Goal: Communication & Community: Answer question/provide support

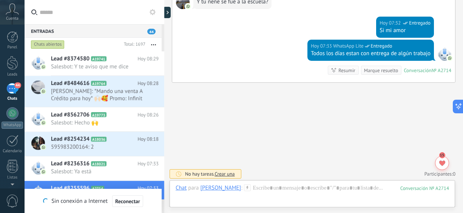
click at [155, 42] on button "button" at bounding box center [153, 45] width 16 height 14
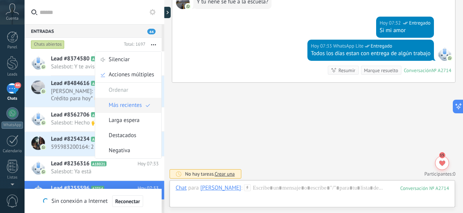
click at [127, 108] on span "Más recientes" at bounding box center [125, 105] width 33 height 15
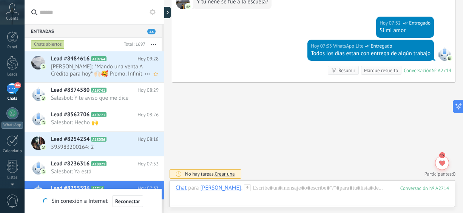
click at [118, 69] on span "[PERSON_NAME]: *Mando una venta A Crédito para hoy* 🙌🏻🥰 Promo: Infinit con Impe…" at bounding box center [97, 70] width 93 height 14
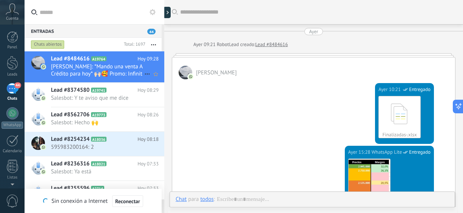
scroll to position [337, 0]
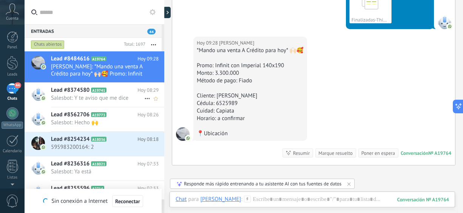
click at [116, 101] on span "Salesbot: Y te aviso que me dice" at bounding box center [97, 97] width 93 height 7
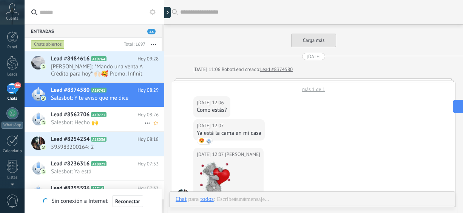
scroll to position [689, 0]
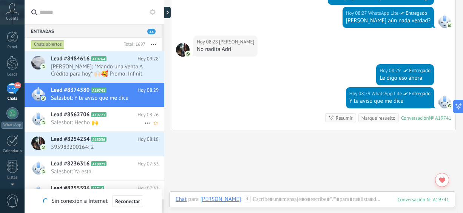
click at [116, 123] on span "Salesbot: Hecho 🙌" at bounding box center [97, 122] width 93 height 7
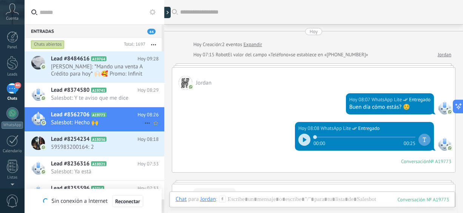
scroll to position [407, 0]
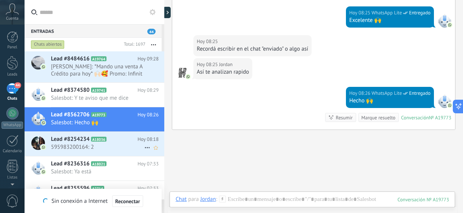
click at [110, 146] on span "595983200164: 2" at bounding box center [97, 146] width 93 height 7
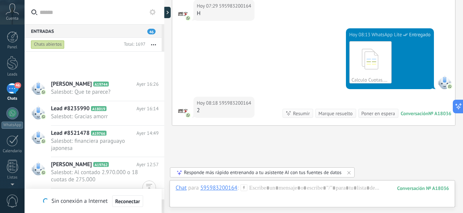
scroll to position [517, 0]
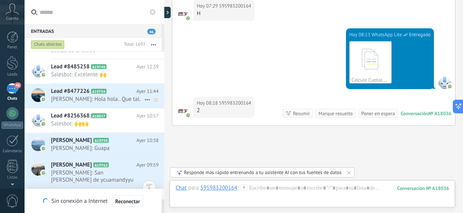
click at [96, 97] on span "[PERSON_NAME]: Hola hola.. Que tal." at bounding box center [97, 98] width 93 height 7
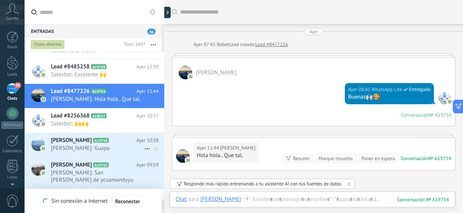
click at [92, 143] on div "[PERSON_NAME] A19759 Ayer 10:38 [PERSON_NAME]: Guapa" at bounding box center [107, 145] width 113 height 24
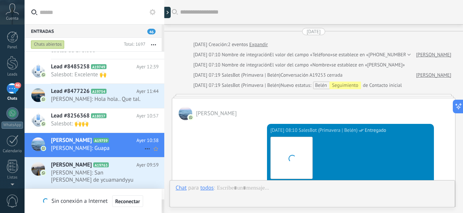
scroll to position [313, 0]
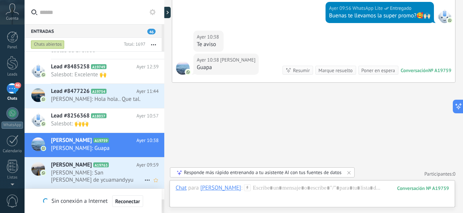
click at [89, 172] on span "[PERSON_NAME]: San [PERSON_NAME] de ycuamandyyu" at bounding box center [97, 176] width 93 height 14
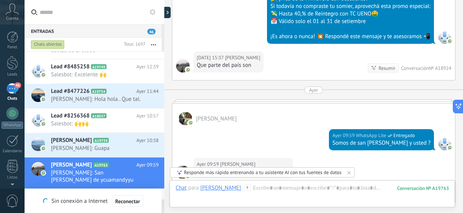
scroll to position [307, 0]
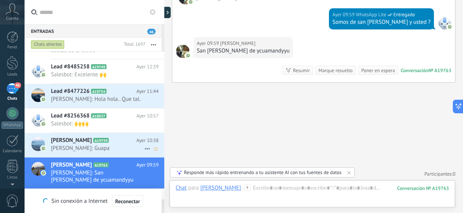
click at [119, 141] on h2 "[PERSON_NAME] A19759" at bounding box center [93, 141] width 85 height 8
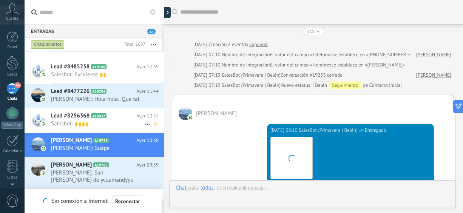
scroll to position [313, 0]
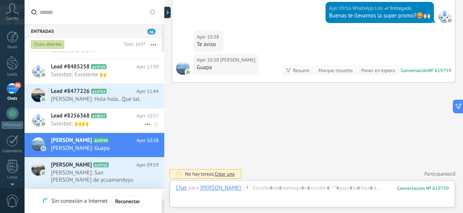
click at [119, 122] on span "Salesbot: 🙌🙌" at bounding box center [97, 123] width 93 height 7
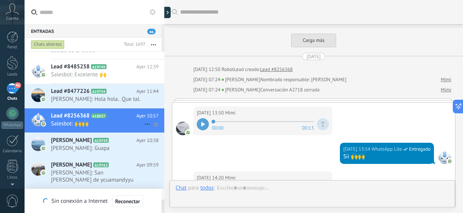
scroll to position [912, 0]
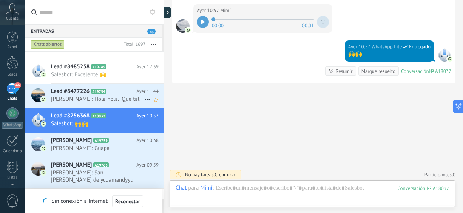
click at [117, 96] on span "[PERSON_NAME]: Hola hola.. Que tal." at bounding box center [97, 98] width 93 height 7
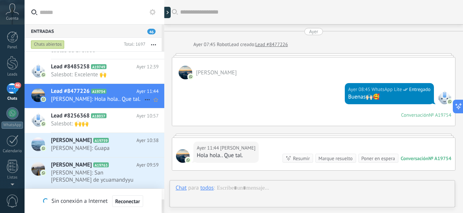
scroll to position [88, 0]
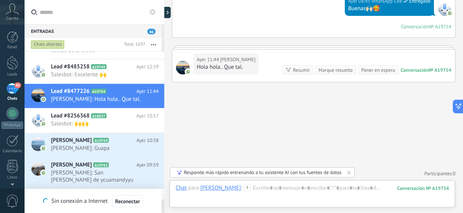
click at [162, 38] on div "Chats abiertos Total: 1697 Silenciar Acciones múltiples Ordenar Más recientes L…" at bounding box center [95, 45] width 140 height 14
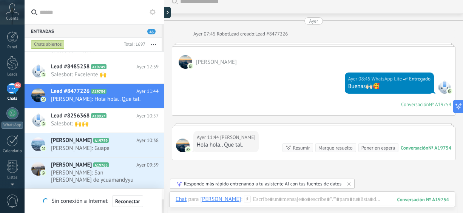
scroll to position [0, 0]
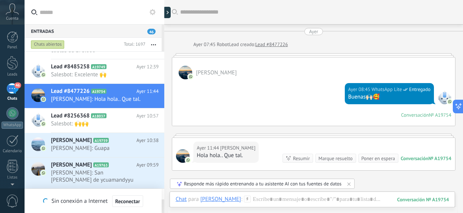
click at [163, 46] on div "Chats abiertos Total: 1697 Silenciar Acciones múltiples Ordenar Más recientes L…" at bounding box center [95, 45] width 140 height 14
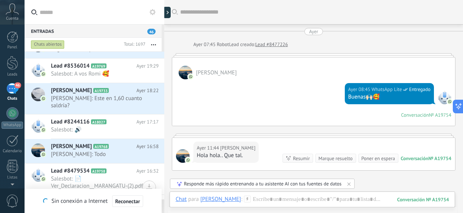
scroll to position [130, 0]
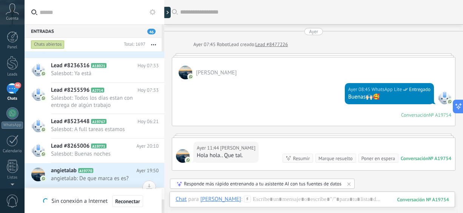
click at [163, 45] on div "Chats abiertos Total: 1697 Silenciar Acciones múltiples Ordenar Más recientes L…" at bounding box center [95, 45] width 140 height 14
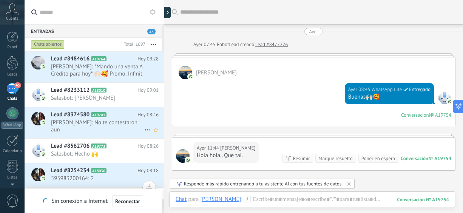
click at [100, 123] on span "[PERSON_NAME]: No te contestaron aun" at bounding box center [97, 126] width 93 height 14
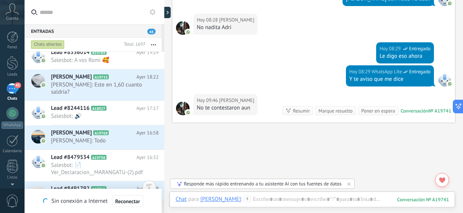
scroll to position [388, 0]
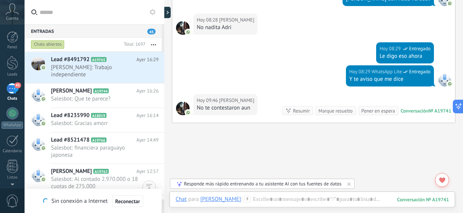
click at [162, 40] on div "Chats abiertos Total: 1697 Silenciar Acciones múltiples Ordenar Más recientes L…" at bounding box center [95, 45] width 140 height 14
click at [164, 41] on div at bounding box center [164, 106] width 0 height 213
click at [163, 44] on div "Chats abiertos Total: 1697 Silenciar Acciones múltiples Ordenar Más recientes L…" at bounding box center [95, 45] width 140 height 14
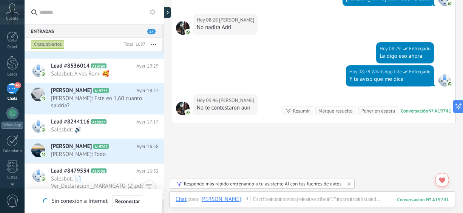
scroll to position [130, 0]
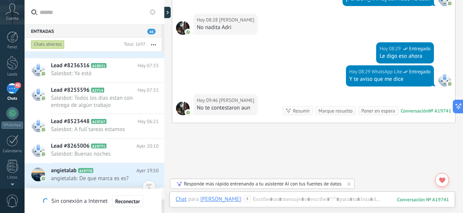
click at [163, 49] on div "Chats abiertos Total: 1697 Silenciar Acciones múltiples Ordenar Más recientes L…" at bounding box center [95, 45] width 140 height 14
click at [163, 48] on div "Chats abiertos Total: 1697 Silenciar Acciones múltiples Ordenar Más recientes L…" at bounding box center [95, 45] width 140 height 14
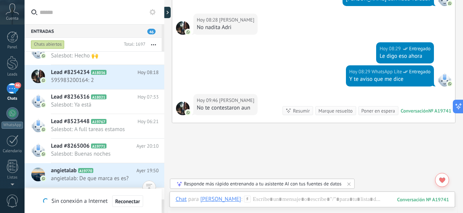
click at [154, 43] on button "button" at bounding box center [153, 45] width 16 height 14
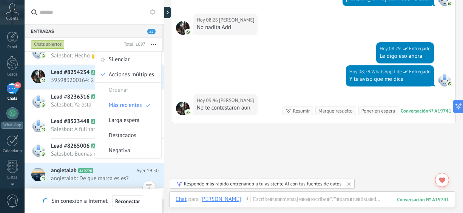
click at [154, 43] on button "button" at bounding box center [153, 45] width 16 height 14
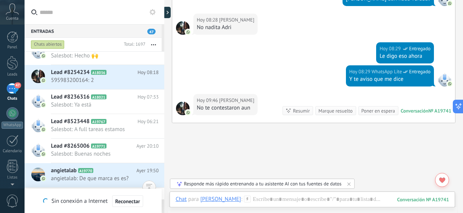
click at [154, 43] on button "button" at bounding box center [153, 45] width 16 height 14
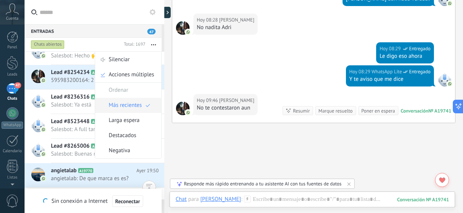
click at [123, 104] on span "Más recientes" at bounding box center [125, 105] width 33 height 15
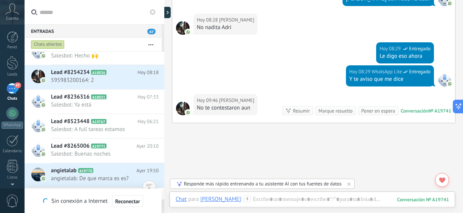
scroll to position [0, 0]
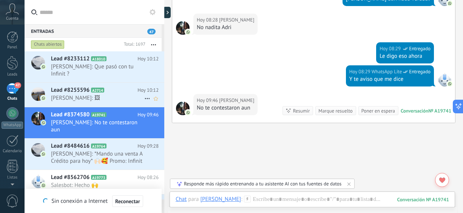
click at [114, 100] on span "[PERSON_NAME]: 🖼" at bounding box center [97, 97] width 93 height 7
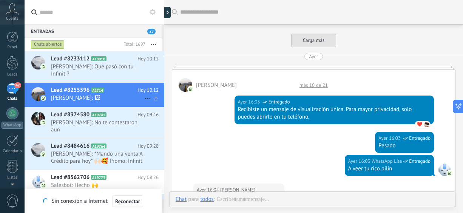
scroll to position [620, 0]
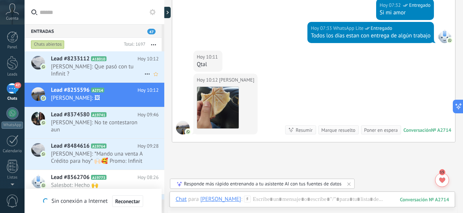
click at [96, 76] on span "[PERSON_NAME]: Que pasó con tu Infinit ?" at bounding box center [97, 70] width 93 height 14
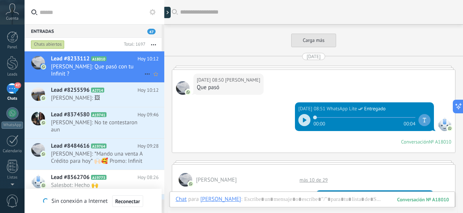
scroll to position [666, 0]
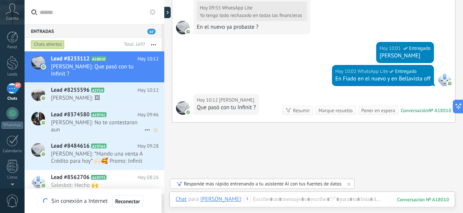
click at [103, 123] on span "[PERSON_NAME]: No te contestaron aun" at bounding box center [97, 126] width 93 height 14
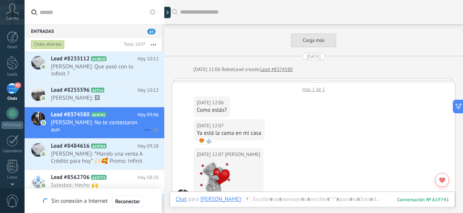
scroll to position [711, 0]
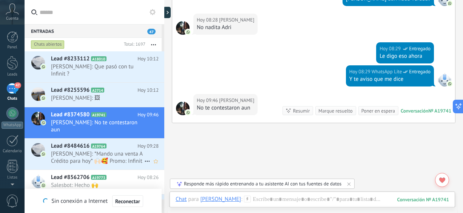
click at [108, 155] on span "[PERSON_NAME]: *Mando una venta A Crédito para hoy* 🙌🏻🥰 Promo: Infinit con Impe…" at bounding box center [97, 157] width 93 height 14
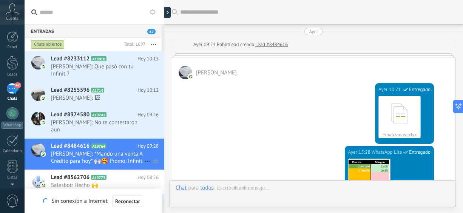
scroll to position [337, 0]
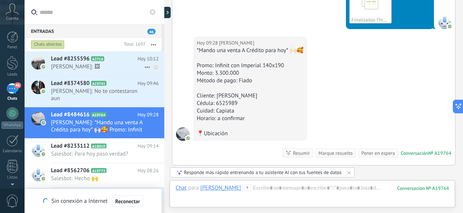
click at [89, 65] on span "[PERSON_NAME]: 🖼" at bounding box center [97, 66] width 93 height 7
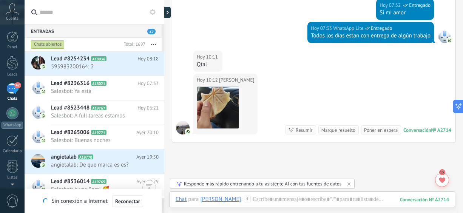
scroll to position [259, 0]
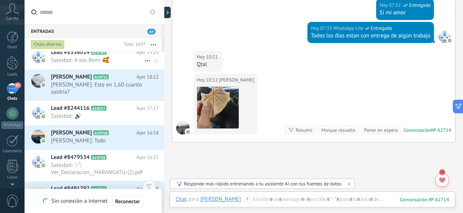
click at [118, 54] on h2 "Lead #8536014 A19769" at bounding box center [93, 53] width 85 height 8
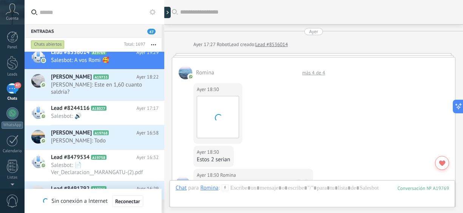
scroll to position [268, 0]
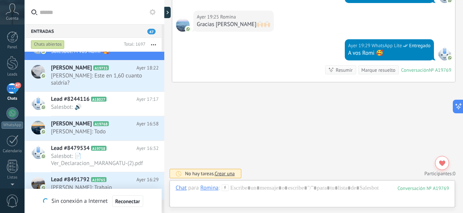
click at [164, 46] on div at bounding box center [164, 106] width 0 height 213
click at [163, 46] on div "Chats abiertos Total: 1697 Silenciar Acciones múltiples Ordenar Más recientes L…" at bounding box center [95, 45] width 140 height 14
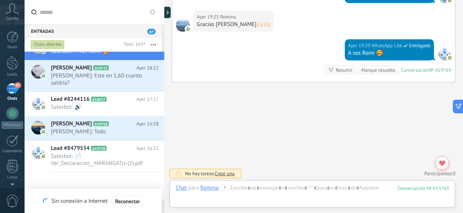
scroll to position [139, 0]
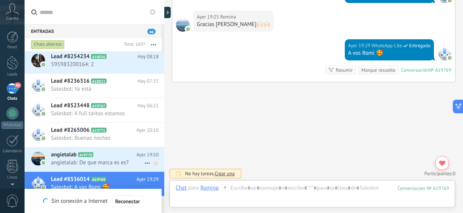
click at [118, 153] on h2 "angietalab A19770" at bounding box center [93, 155] width 85 height 8
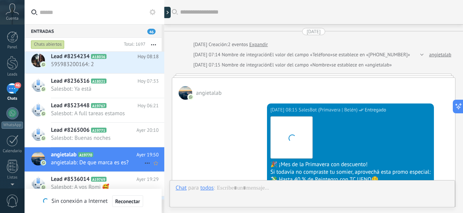
scroll to position [317, 0]
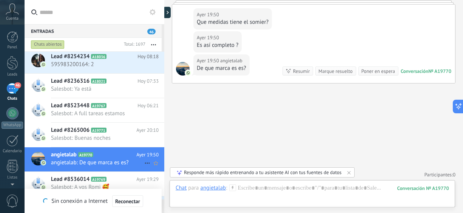
click at [118, 153] on h2 "angietalab A19770" at bounding box center [93, 155] width 85 height 8
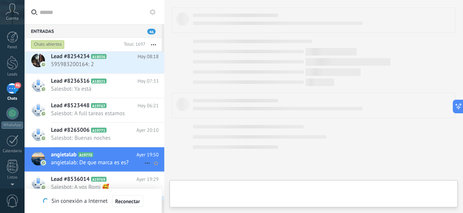
click at [118, 153] on h2 "angietalab A19770" at bounding box center [93, 155] width 85 height 8
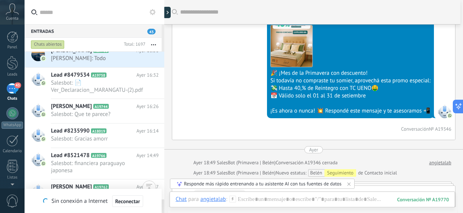
scroll to position [540, 0]
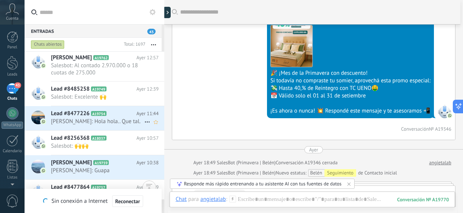
click at [114, 119] on span "[PERSON_NAME]: Hola hola.. Que tal." at bounding box center [97, 121] width 93 height 7
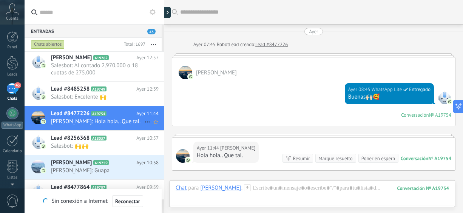
scroll to position [88, 0]
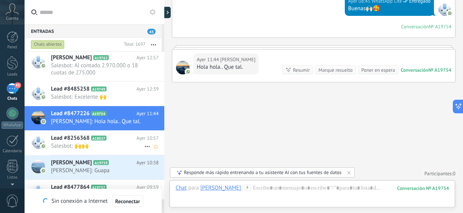
click at [116, 144] on span "Salesbot: 🙌🙌" at bounding box center [97, 145] width 93 height 7
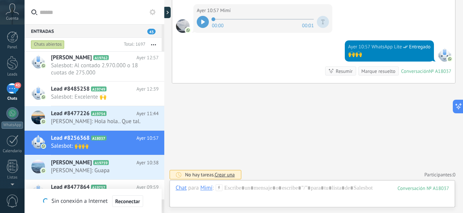
scroll to position [669, 0]
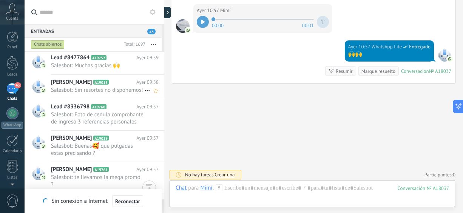
click at [109, 94] on span "Salesbot: Sin resortes no disponemos!" at bounding box center [97, 89] width 93 height 7
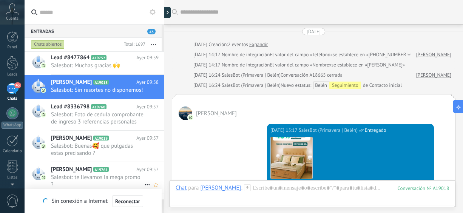
click at [144, 173] on span "Ayer 09:57" at bounding box center [147, 170] width 22 height 8
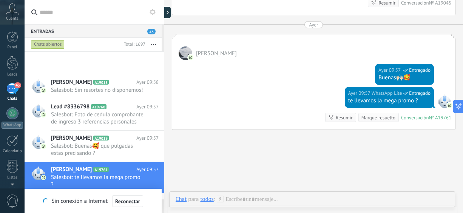
scroll to position [798, 0]
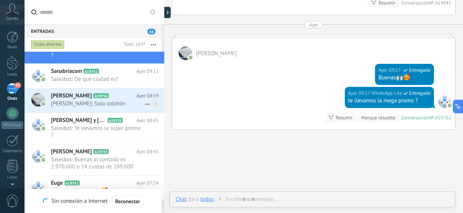
click at [105, 107] on span "[PERSON_NAME]: Solo colchón" at bounding box center [97, 103] width 93 height 7
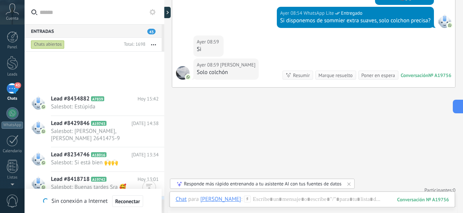
scroll to position [1186, 0]
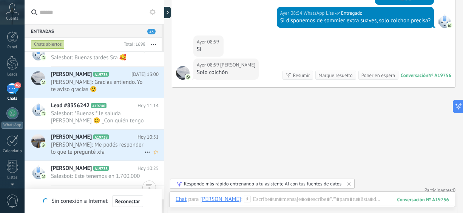
click at [114, 149] on span "[PERSON_NAME]: Me podés responder lo que te pregunté xfa" at bounding box center [97, 148] width 93 height 14
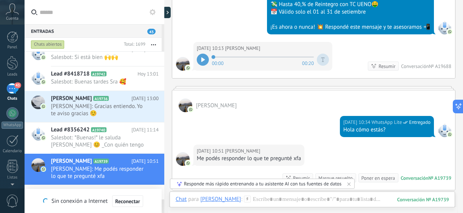
scroll to position [9, 0]
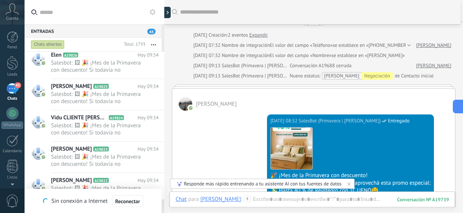
click at [229, 105] on span "[PERSON_NAME]" at bounding box center [216, 103] width 41 height 7
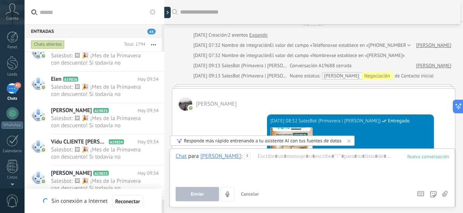
click at [243, 176] on div at bounding box center [312, 166] width 274 height 29
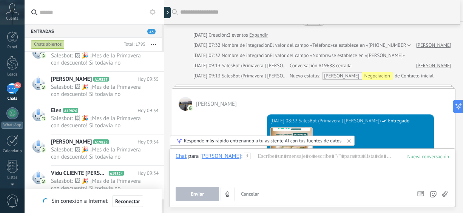
click at [405, 45] on div at bounding box center [407, 46] width 5 height 8
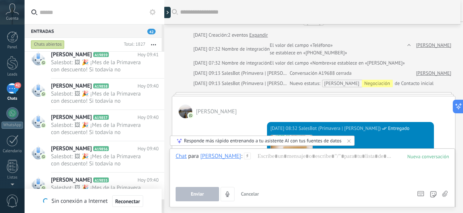
click at [349, 142] on icon at bounding box center [348, 140] width 3 height 3
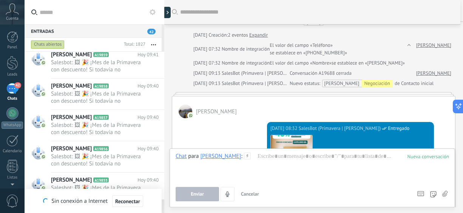
click at [252, 193] on span "Cancelar" at bounding box center [250, 194] width 18 height 6
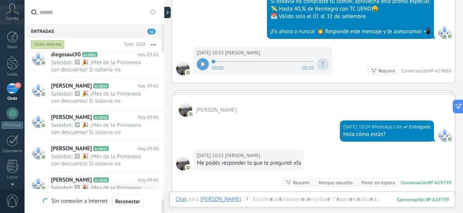
scroll to position [190, 0]
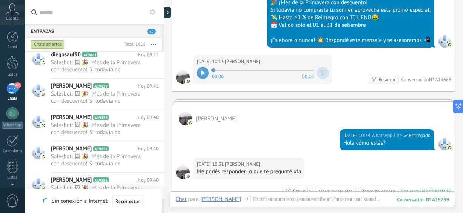
click at [202, 72] on icon at bounding box center [202, 73] width 3 height 5
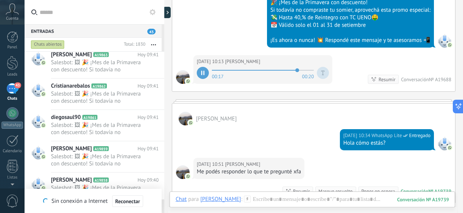
click at [203, 73] on icon at bounding box center [203, 73] width 1 height 5
click at [155, 43] on button "button" at bounding box center [153, 45] width 16 height 14
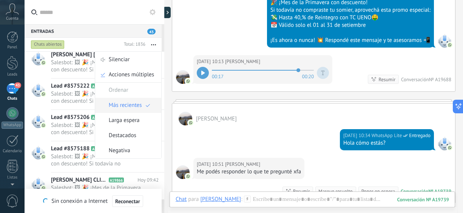
click at [140, 103] on span "Más recientes" at bounding box center [125, 105] width 33 height 15
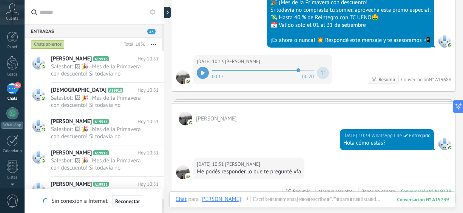
scroll to position [130, 0]
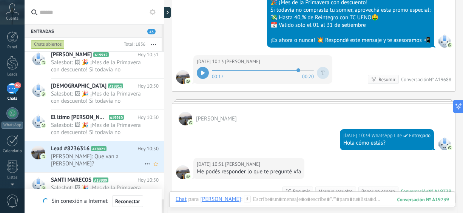
click at [114, 160] on span "[PERSON_NAME]: Que van a [PERSON_NAME]?" at bounding box center [97, 160] width 93 height 14
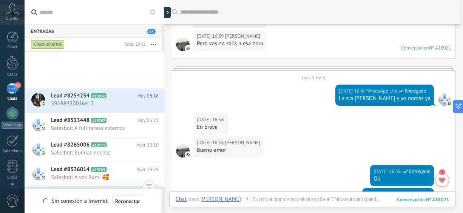
scroll to position [4850, 0]
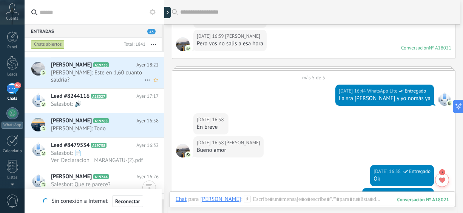
click at [98, 73] on span "[PERSON_NAME]: Este en 1,60 cuanto saldría?" at bounding box center [97, 76] width 93 height 14
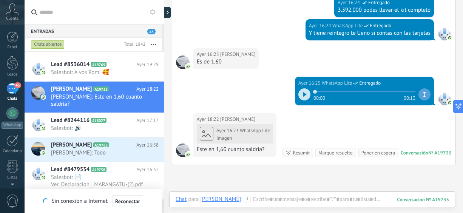
scroll to position [566, 0]
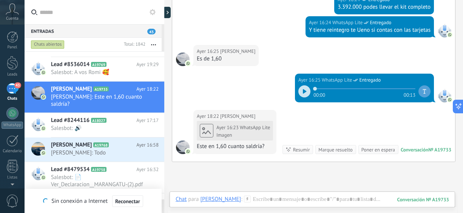
click at [303, 89] on icon at bounding box center [304, 91] width 3 height 5
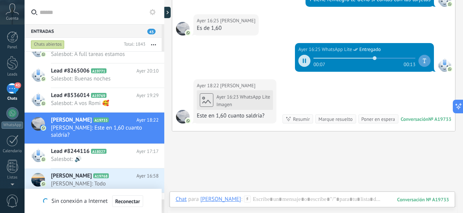
scroll to position [610, 0]
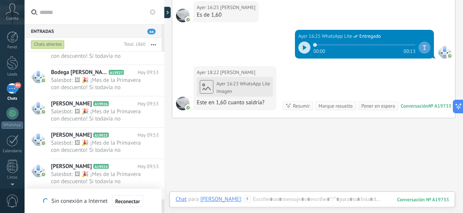
click at [154, 44] on icon "button" at bounding box center [153, 44] width 5 height 1
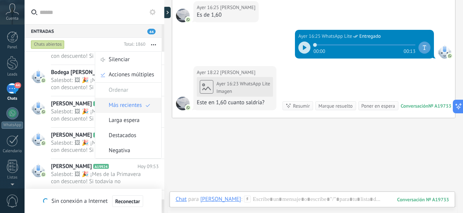
click at [137, 103] on span "Más recientes" at bounding box center [125, 105] width 33 height 15
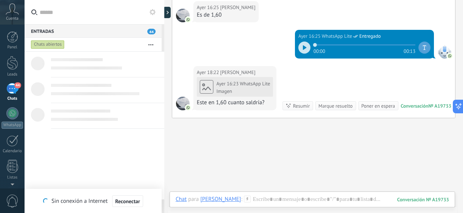
scroll to position [0, 0]
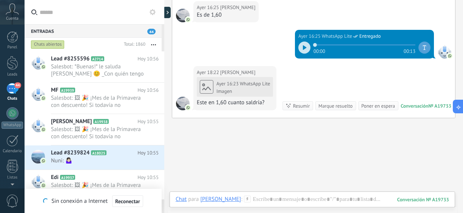
click at [162, 47] on div "Chats abiertos Total: 1860 Silenciar Acciones múltiples Ordenar Más recientes L…" at bounding box center [95, 45] width 140 height 14
click at [86, 156] on span "Lead #8239824" at bounding box center [70, 153] width 38 height 8
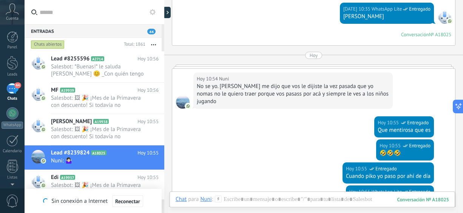
scroll to position [397, 0]
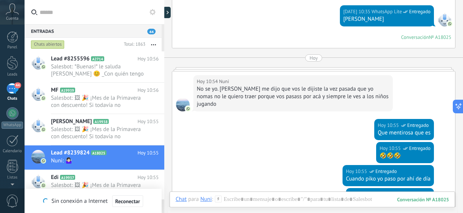
drag, startPoint x: 462, startPoint y: 132, endPoint x: 461, endPoint y: 88, distance: 44.2
click at [461, 0] on div "Entradas 44 Chats abiertos Total: 1863 Silenciar Acciones múltiples Ordenar Más…" at bounding box center [244, 0] width 438 height 0
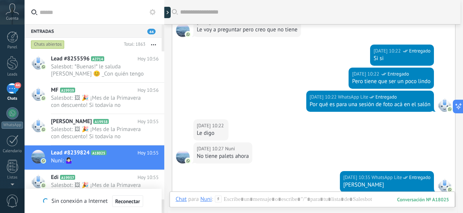
scroll to position [229, 0]
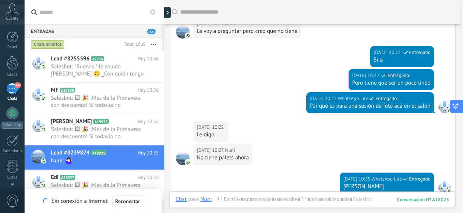
drag, startPoint x: 462, startPoint y: 88, endPoint x: 462, endPoint y: 105, distance: 17.4
drag, startPoint x: 460, startPoint y: 111, endPoint x: 462, endPoint y: 129, distance: 17.8
click at [462, 129] on html ".abccls-1,.abccls-2{fill-rule:evenodd}.abccls-2{fill:#fff} .abfcls-1{fill:none}…" at bounding box center [231, 106] width 463 height 213
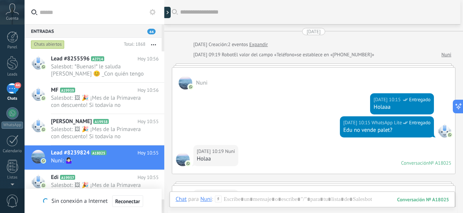
click at [107, 183] on span "Salesbot: 🖼 🎉 ¡Mes de la Primavera con descuento! Si todavía no compraste tu so…" at bounding box center [97, 188] width 93 height 14
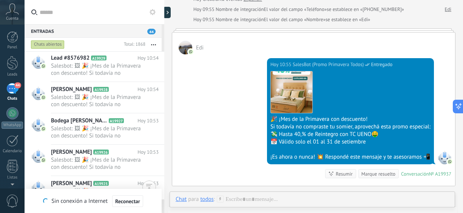
scroll to position [517, 0]
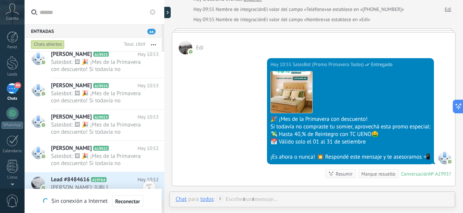
click at [113, 181] on icon at bounding box center [113, 180] width 8 height 8
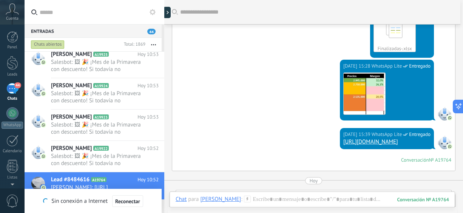
scroll to position [84, 0]
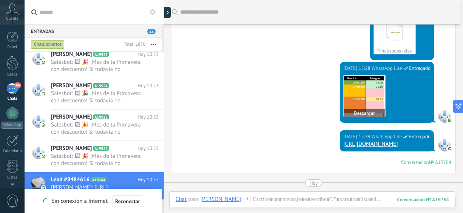
click at [370, 89] on img at bounding box center [364, 96] width 42 height 42
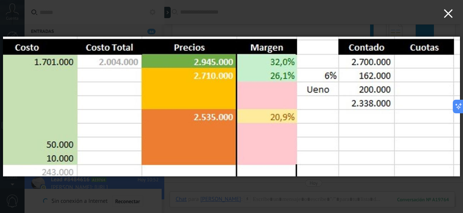
click at [450, 14] on icon "button" at bounding box center [447, 13] width 9 height 9
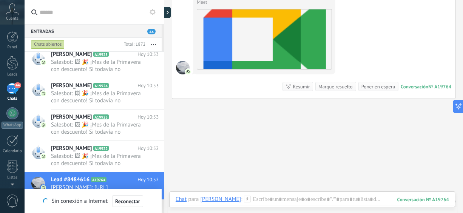
scroll to position [513, 0]
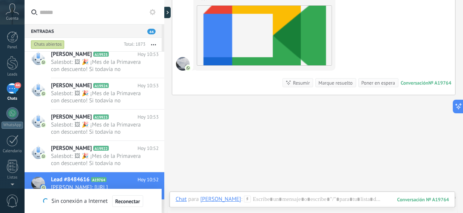
click at [157, 44] on button "button" at bounding box center [153, 45] width 16 height 14
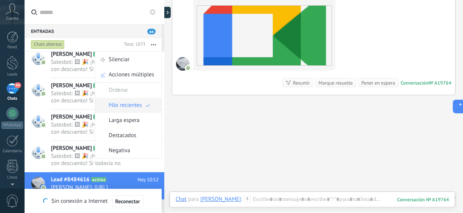
click at [126, 104] on span "Más recientes" at bounding box center [125, 105] width 33 height 15
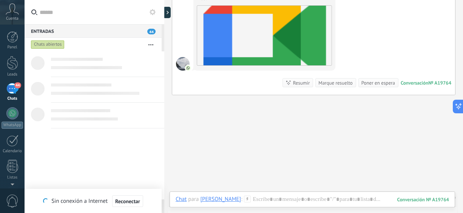
scroll to position [0, 0]
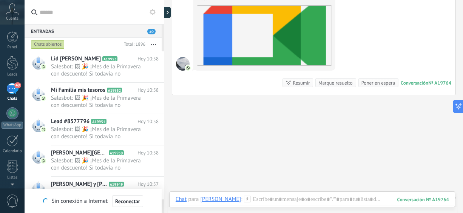
click at [152, 45] on icon "button" at bounding box center [153, 44] width 5 height 1
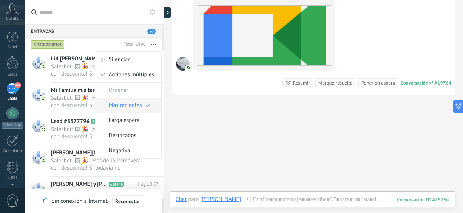
click at [127, 108] on span "Más recientes" at bounding box center [125, 105] width 33 height 15
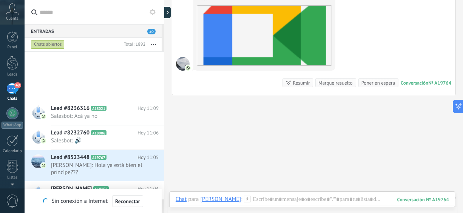
scroll to position [130, 0]
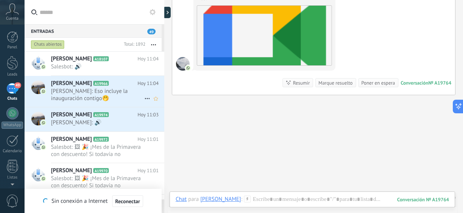
click at [119, 91] on span "Javier Sartorio: Eso incluye la inauguración contigo🤭" at bounding box center [97, 95] width 93 height 14
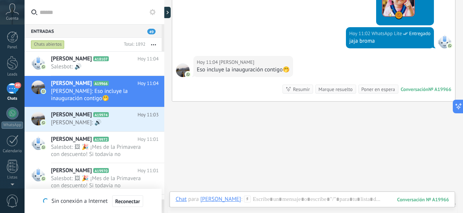
scroll to position [472, 0]
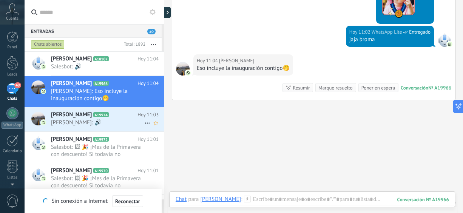
click at [112, 123] on span "Jorge: 🔊" at bounding box center [97, 122] width 93 height 7
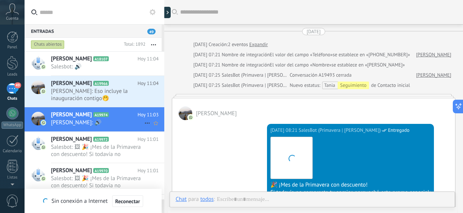
scroll to position [270, 0]
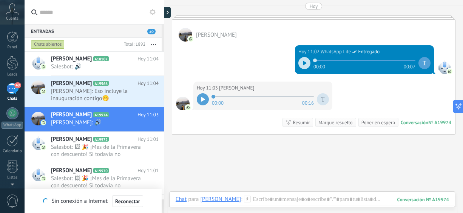
click at [203, 97] on icon at bounding box center [203, 99] width 4 height 5
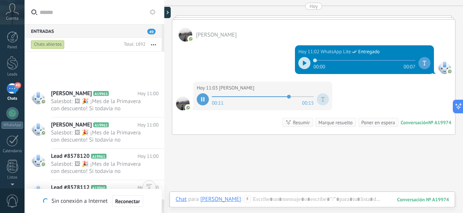
scroll to position [517, 0]
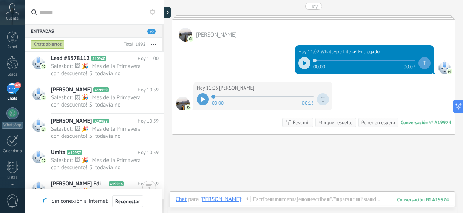
click at [163, 49] on div "Chats abiertos Total: 1892 Silenciar Acciones múltiples Ordenar Más recientes L…" at bounding box center [95, 45] width 140 height 14
click at [162, 44] on div "Chats abiertos Total: 1892 Silenciar Acciones múltiples Ordenar Más recientes L…" at bounding box center [95, 45] width 140 height 14
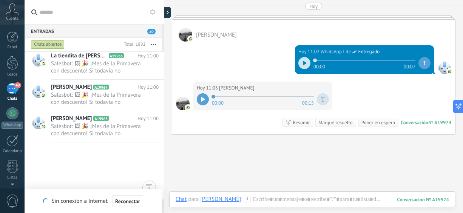
scroll to position [0, 0]
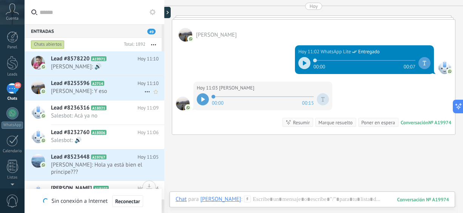
click at [77, 89] on span "joel: Y eso" at bounding box center [97, 91] width 93 height 7
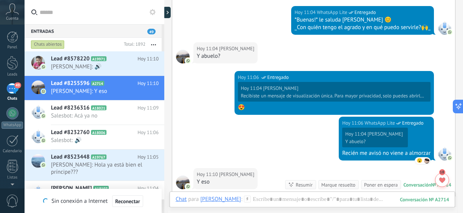
scroll to position [589, 0]
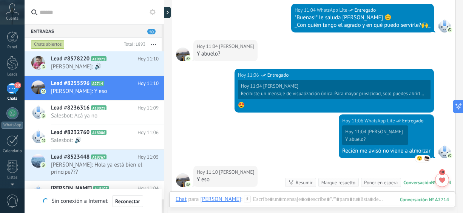
drag, startPoint x: 462, startPoint y: 175, endPoint x: 462, endPoint y: 195, distance: 20.8
click at [462, 195] on html ".abccls-1,.abccls-2{fill-rule:evenodd}.abccls-2{fill:#fff} .abfcls-1{fill:none}…" at bounding box center [231, 106] width 463 height 213
click at [117, 61] on h2 "Lead #8578220 A19971" at bounding box center [94, 59] width 86 height 8
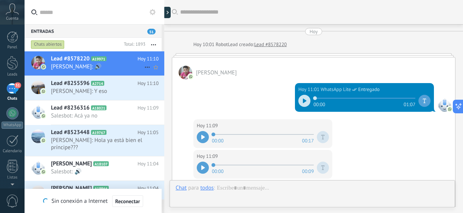
scroll to position [182, 0]
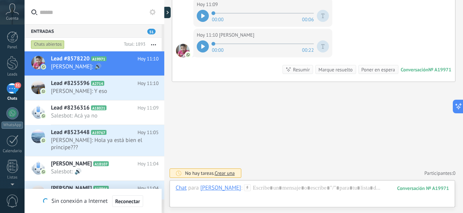
click at [203, 46] on icon at bounding box center [202, 46] width 3 height 5
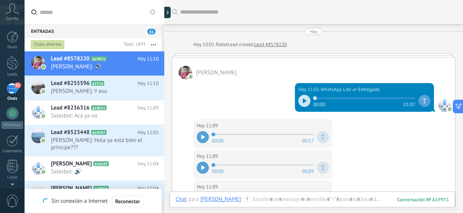
click at [303, 101] on icon at bounding box center [304, 100] width 3 height 5
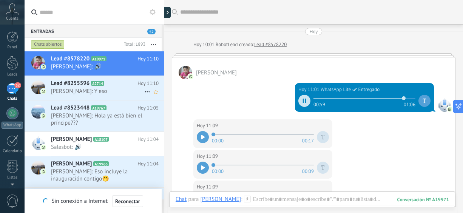
click at [92, 89] on span "joel: Y eso" at bounding box center [97, 91] width 93 height 7
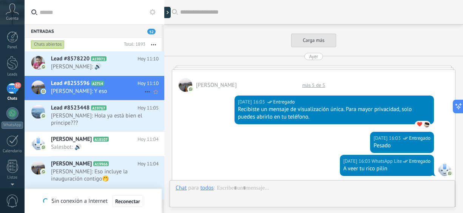
scroll to position [701, 0]
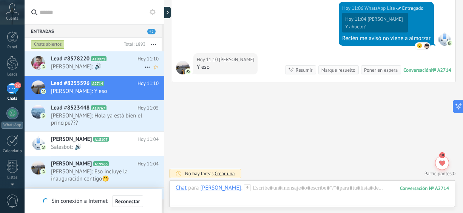
click at [92, 63] on span "Victor Franco: 🔊" at bounding box center [97, 66] width 93 height 7
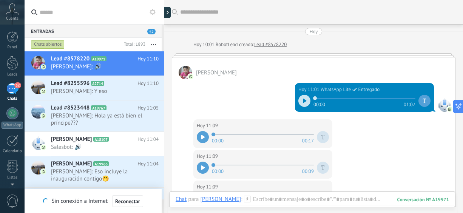
click at [403, 96] on span at bounding box center [364, 98] width 102 height 6
click at [403, 97] on span at bounding box center [364, 98] width 102 height 6
click at [303, 101] on icon at bounding box center [305, 100] width 4 height 5
drag, startPoint x: 314, startPoint y: 97, endPoint x: 389, endPoint y: 105, distance: 74.7
click at [389, 105] on div "00:49 01:06" at bounding box center [364, 100] width 132 height 15
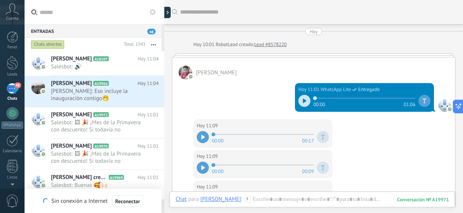
click at [157, 44] on button "button" at bounding box center [153, 45] width 16 height 14
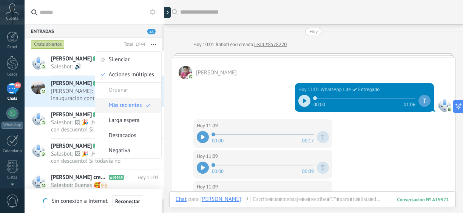
click at [128, 108] on span "Más recientes" at bounding box center [125, 105] width 33 height 15
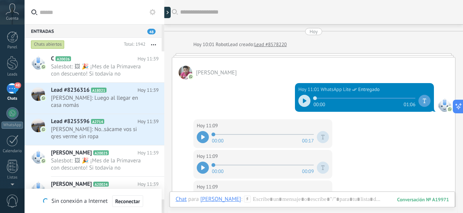
click at [128, 108] on span "ALEJANDRO DUARTE: Luego al llegar en casa nomás" at bounding box center [97, 101] width 93 height 14
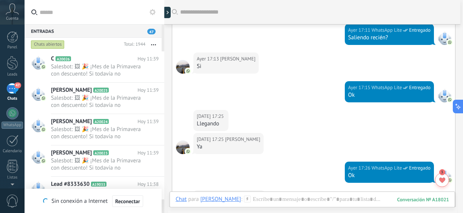
scroll to position [858, 0]
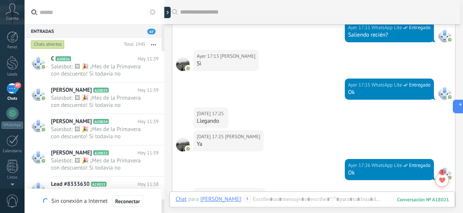
drag, startPoint x: 462, startPoint y: 100, endPoint x: 461, endPoint y: 118, distance: 18.2
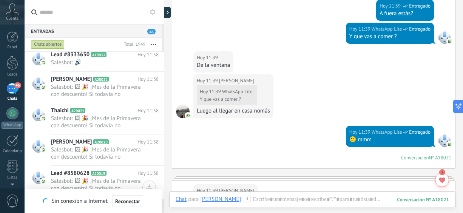
scroll to position [259, 0]
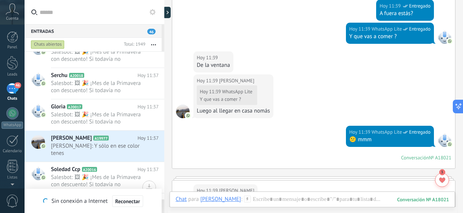
click at [164, 89] on div at bounding box center [164, 106] width 0 height 213
click at [164, 84] on div at bounding box center [164, 106] width 0 height 213
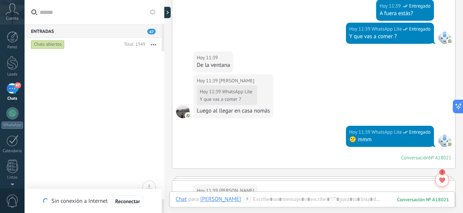
scroll to position [0, 0]
